Goal: Find specific page/section: Find specific page/section

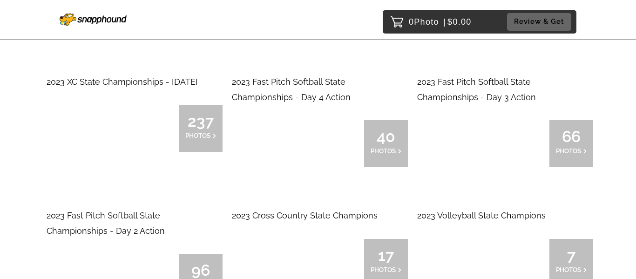
scroll to position [8085, 0]
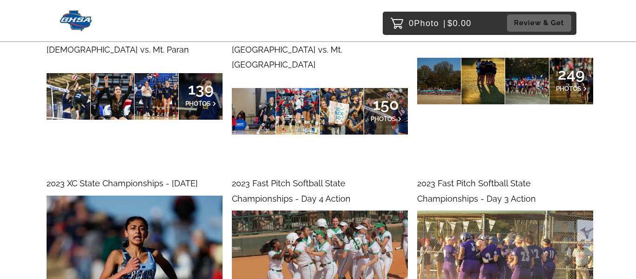
click at [599, 29] on header "0 Photo | $0.00 Review & Get" at bounding box center [318, 21] width 636 height 42
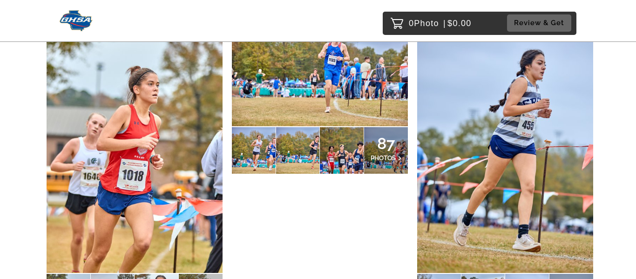
scroll to position [0, 0]
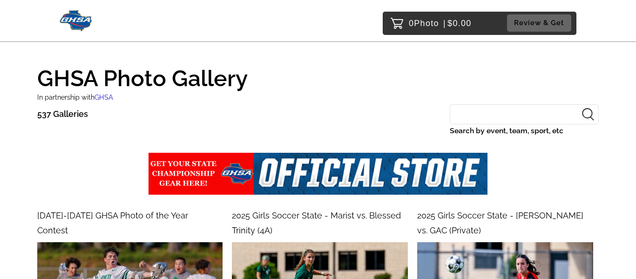
click at [513, 111] on input "Search by event, team, sport, etc" at bounding box center [524, 114] width 149 height 20
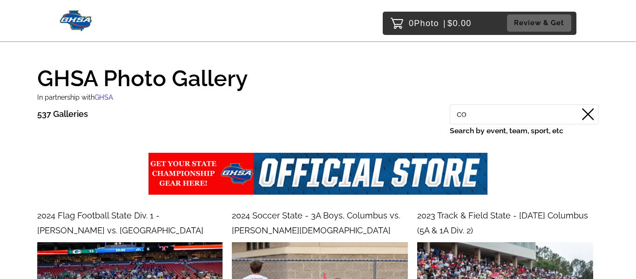
type input "c"
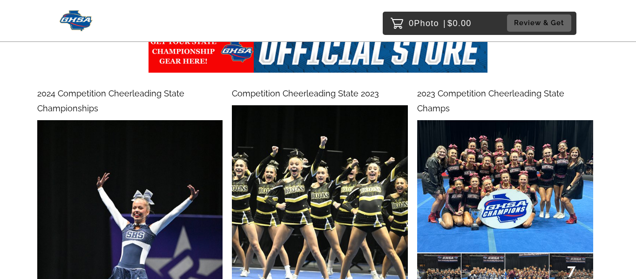
scroll to position [123, 0]
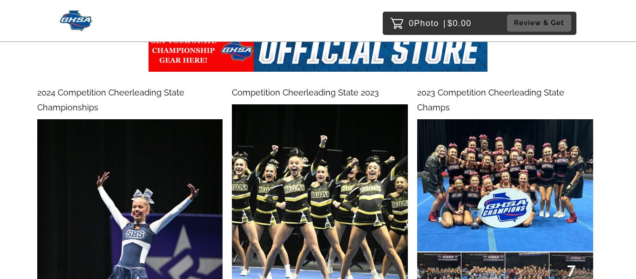
type input "cheer"
click at [91, 93] on span "2024 Competition Cheerleading State Championships" at bounding box center [110, 100] width 147 height 25
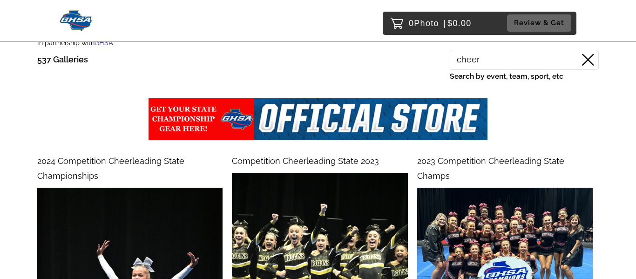
scroll to position [0, 0]
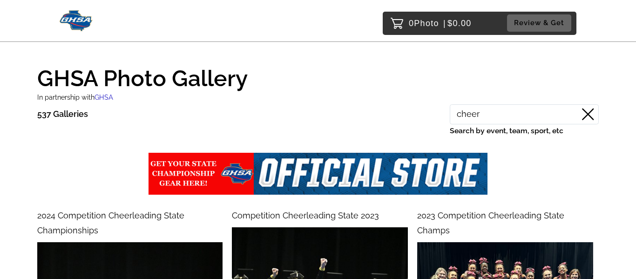
click at [588, 114] on icon at bounding box center [588, 114] width 12 height 12
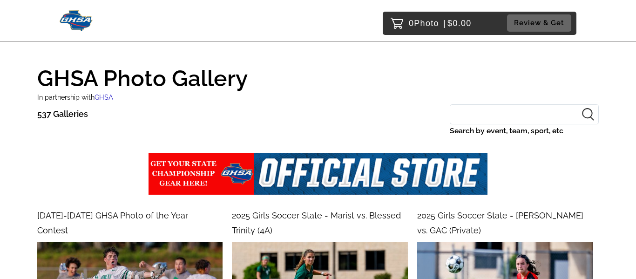
drag, startPoint x: 536, startPoint y: 109, endPoint x: 453, endPoint y: 129, distance: 84.7
click at [453, 129] on div "Search by event, team, sport, etc" at bounding box center [524, 120] width 149 height 33
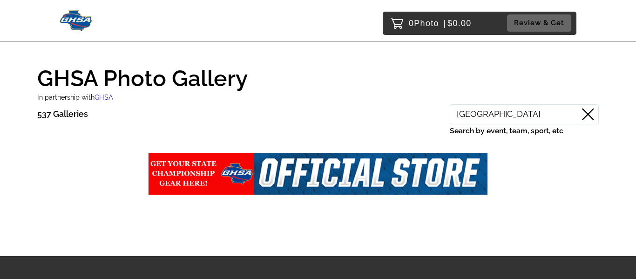
type input "[GEOGRAPHIC_DATA]"
